Goal: Task Accomplishment & Management: Complete application form

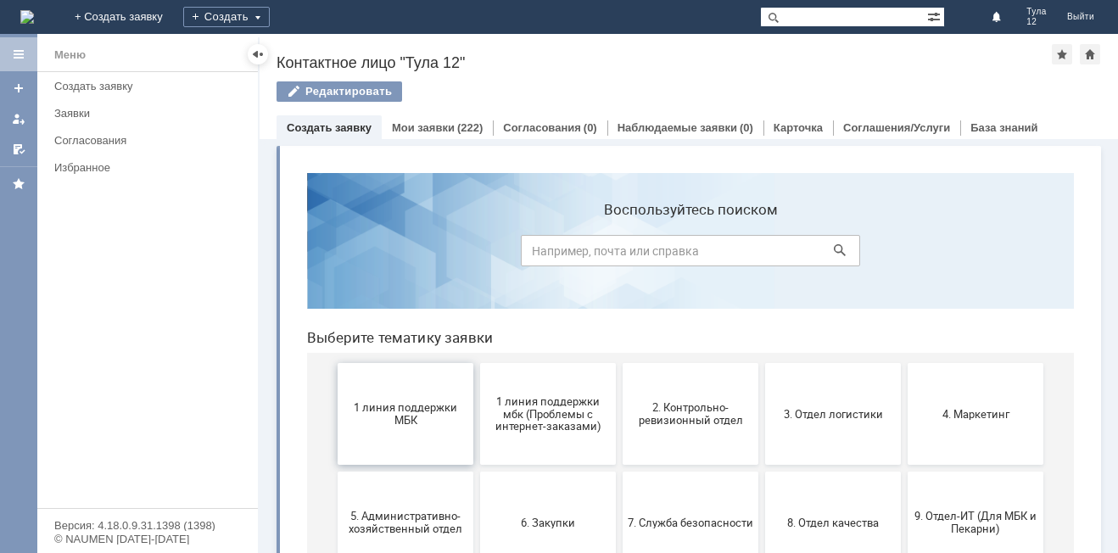
click at [420, 402] on span "1 линия поддержки МБК" at bounding box center [406, 413] width 126 height 25
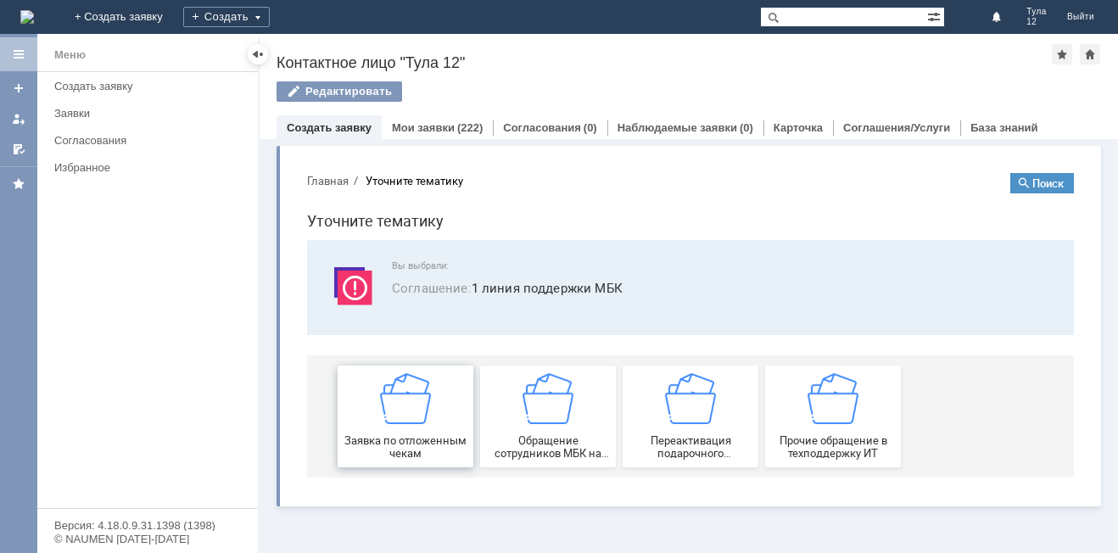
click at [420, 404] on img at bounding box center [405, 398] width 51 height 51
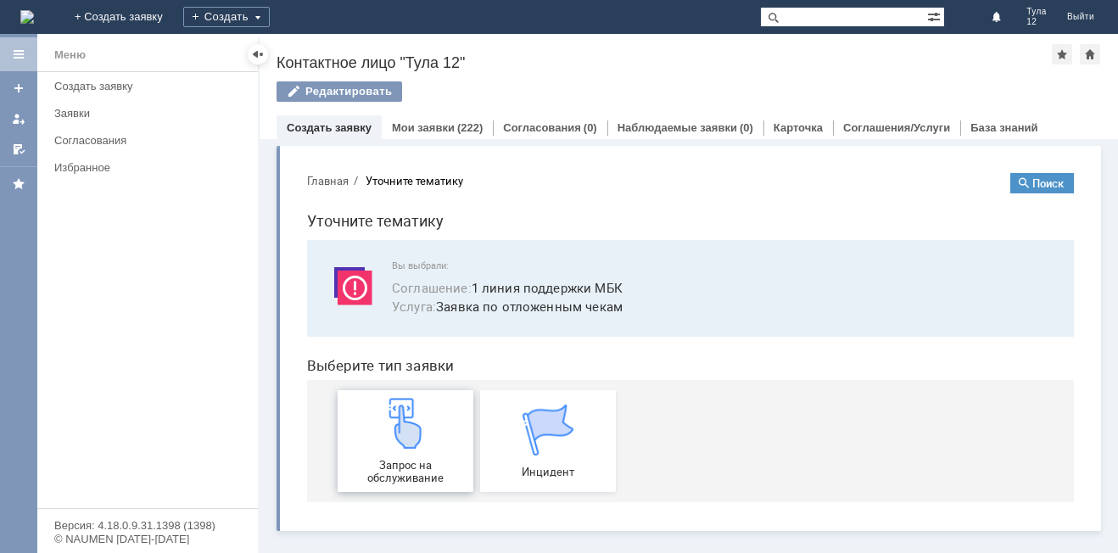
click at [420, 405] on img at bounding box center [405, 423] width 51 height 51
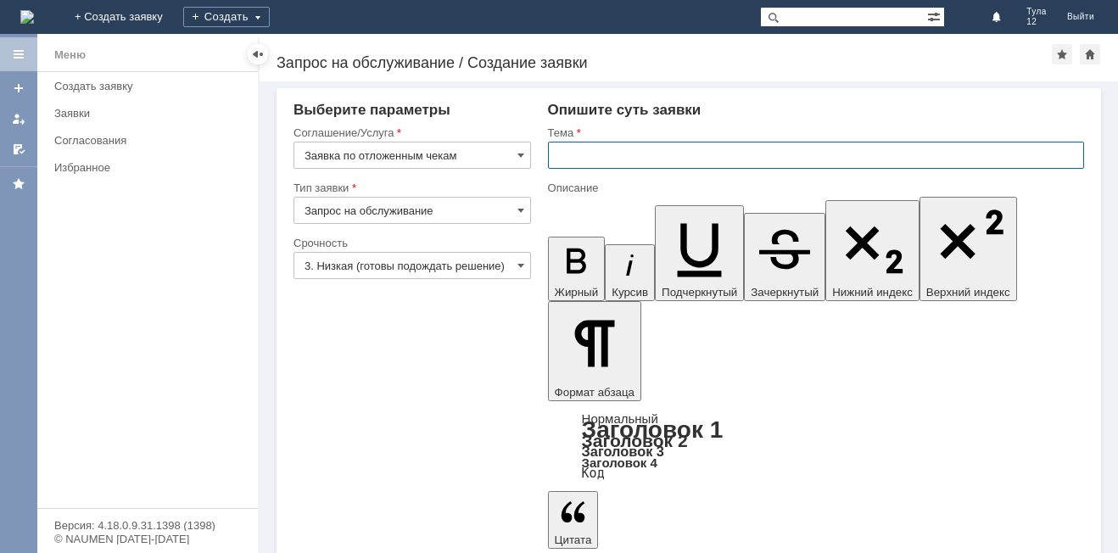
click at [608, 148] on input "text" at bounding box center [816, 155] width 536 height 27
type input "отложенные чеки"
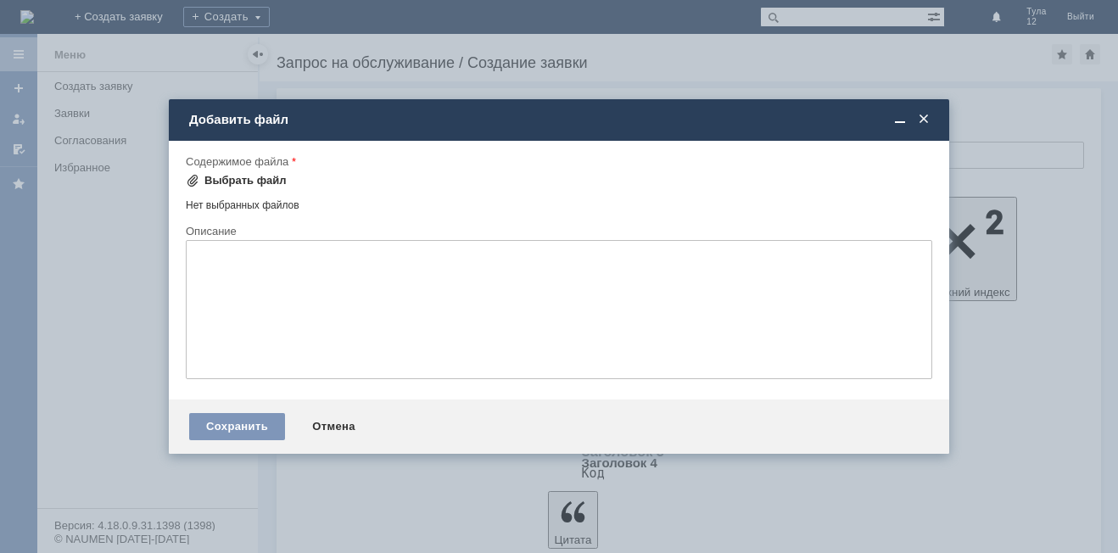
click at [256, 176] on div "Выбрать файл" at bounding box center [245, 181] width 82 height 14
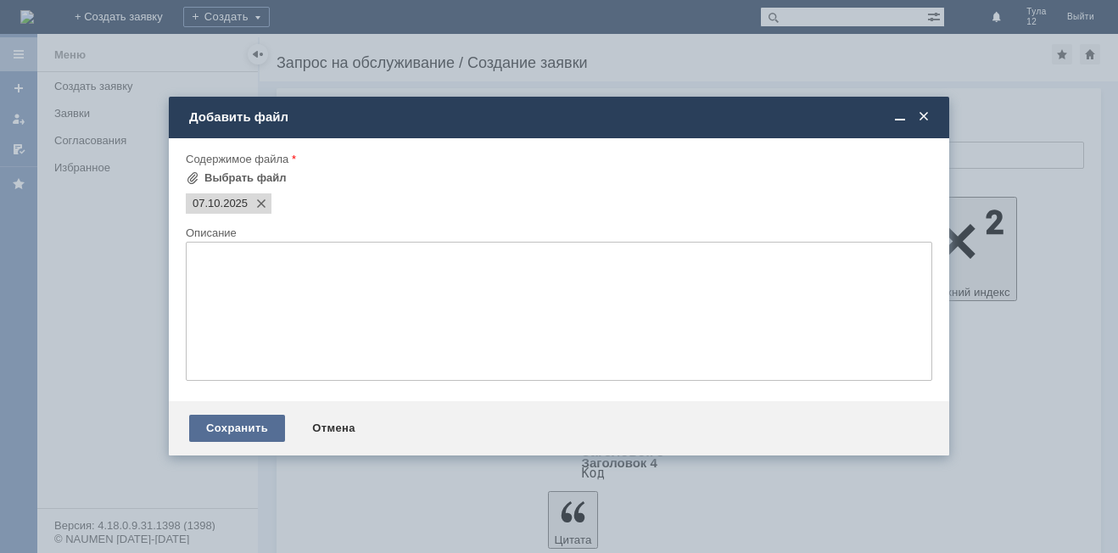
click at [242, 428] on div "Сохранить" at bounding box center [237, 428] width 96 height 27
